Goal: Task Accomplishment & Management: Complete application form

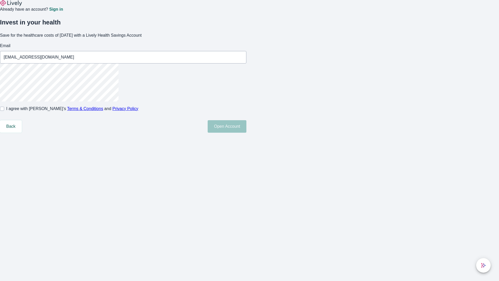
click at [4, 111] on input "I agree with Lively’s Terms & Conditions and Privacy Policy" at bounding box center [2, 109] width 4 height 4
checkbox input "true"
click at [246, 133] on button "Open Account" at bounding box center [227, 126] width 39 height 12
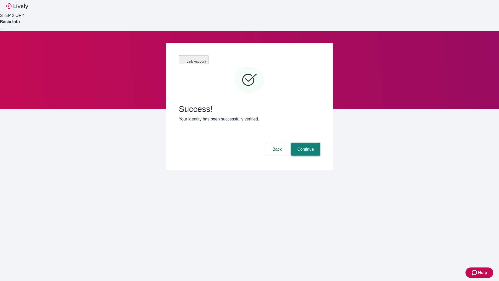
click at [305, 143] on button "Continue" at bounding box center [305, 149] width 29 height 12
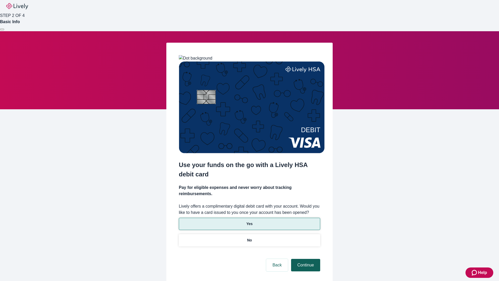
click at [249, 221] on p "Yes" at bounding box center [249, 223] width 6 height 5
click at [305, 259] on button "Continue" at bounding box center [305, 265] width 29 height 12
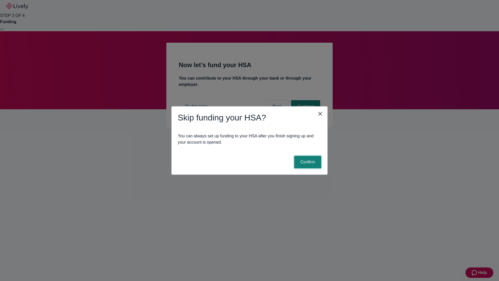
click at [307, 162] on button "Confirm" at bounding box center [307, 162] width 27 height 12
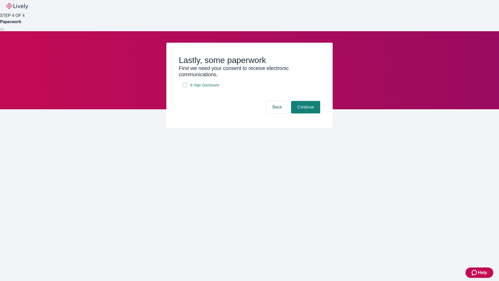
click at [185, 87] on input "E-Sign Disclosure" at bounding box center [185, 85] width 4 height 4
checkbox input "true"
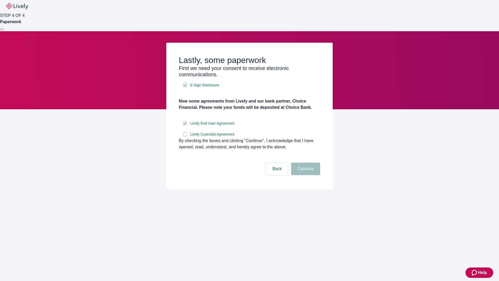
click at [185, 136] on input "Lively Custodial Agreement" at bounding box center [185, 134] width 4 height 4
checkbox input "true"
click at [305, 175] on button "Continue" at bounding box center [305, 169] width 29 height 12
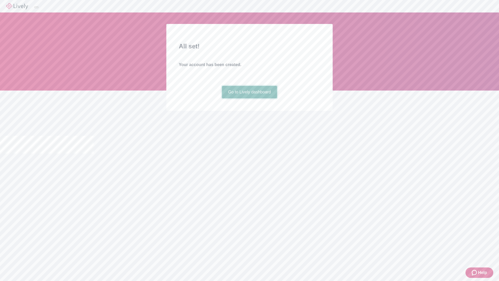
click at [249, 98] on link "Go to Lively dashboard" at bounding box center [249, 92] width 55 height 12
